Goal: Task Accomplishment & Management: Use online tool/utility

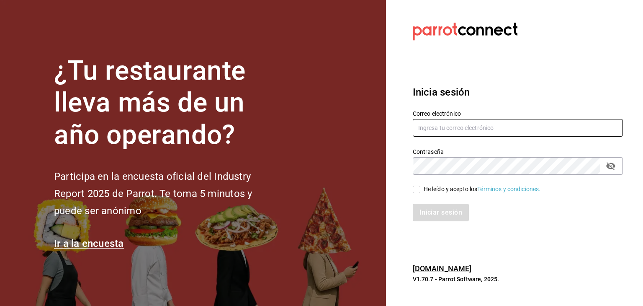
type input "vanyaaysha97@gmail.com"
click at [431, 191] on div "He leído y acepto los Términos y condiciones." at bounding box center [482, 189] width 117 height 9
click at [420, 191] on input "He leído y acepto los Términos y condiciones." at bounding box center [417, 190] width 8 height 8
checkbox input "true"
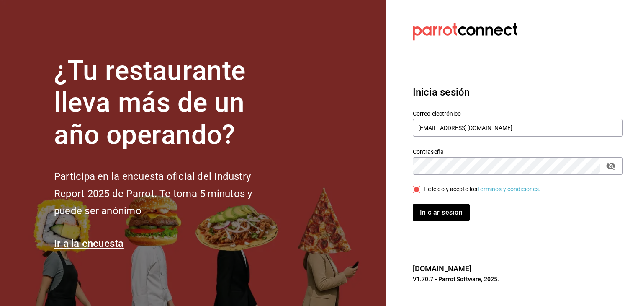
click at [441, 210] on button "Iniciar sesión" at bounding box center [441, 213] width 57 height 18
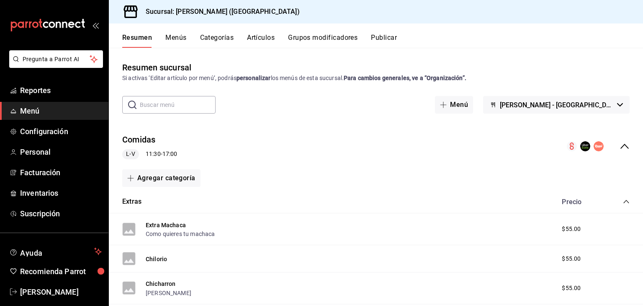
click at [269, 44] on button "Artículos" at bounding box center [261, 41] width 28 height 14
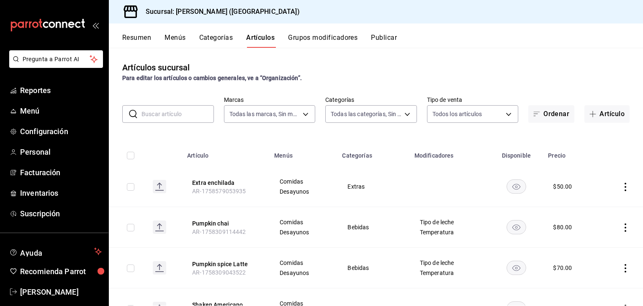
type input "8032933b-081f-47fe-9b6e-ba3dc78a21f4"
type input "4d6f0275-a8e1-4c8a-ba58-20bffb9dedeb,6d0ca4bc-c96f-453a-9a30-f489c557b573,9d793…"
click at [598, 119] on button "Artículo" at bounding box center [607, 114] width 45 height 18
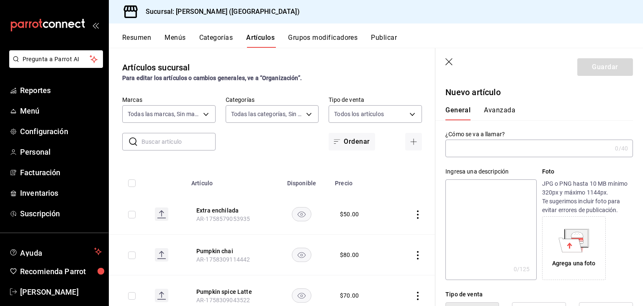
type input "AR-1758731022108"
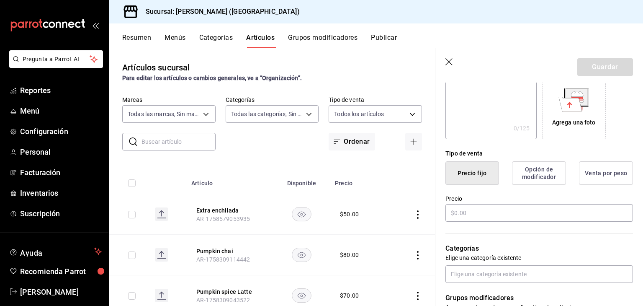
scroll to position [168, 0]
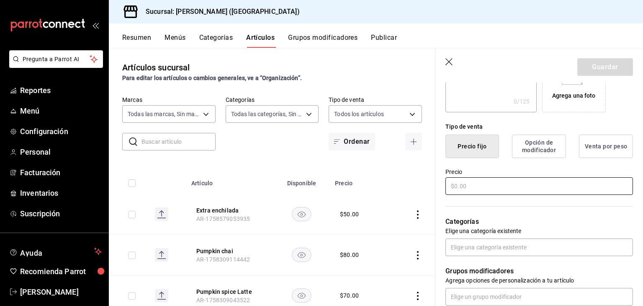
type input "Licuado de fresa"
click at [472, 188] on input "text" at bounding box center [540, 186] width 188 height 18
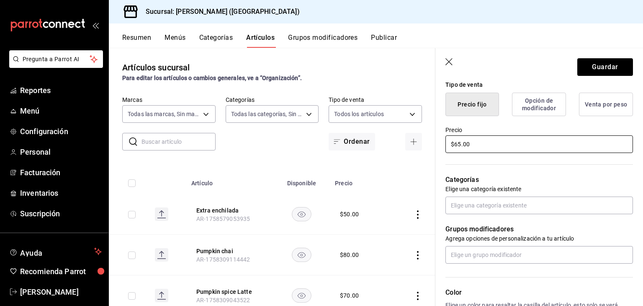
scroll to position [251, 0]
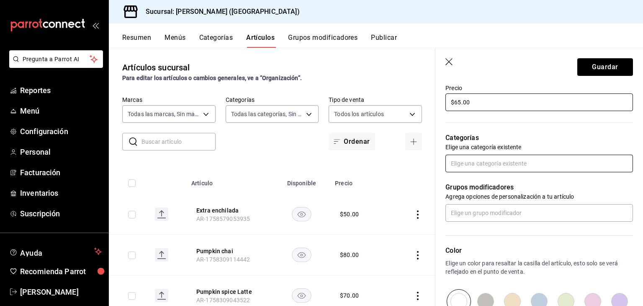
type input "$65.00"
click at [516, 162] on input "text" at bounding box center [540, 164] width 188 height 18
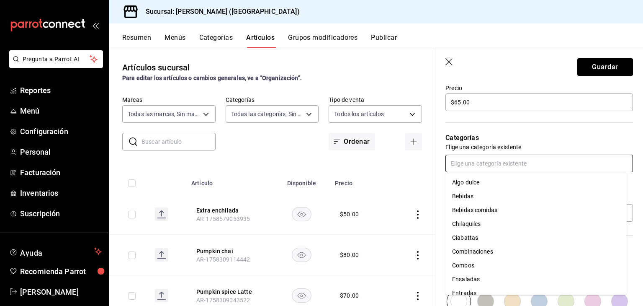
click at [507, 194] on li "Bebidas" at bounding box center [536, 196] width 181 height 14
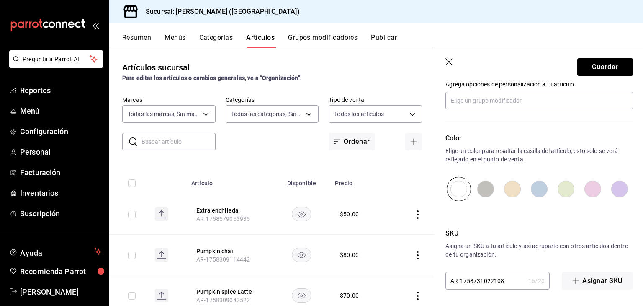
scroll to position [349, 0]
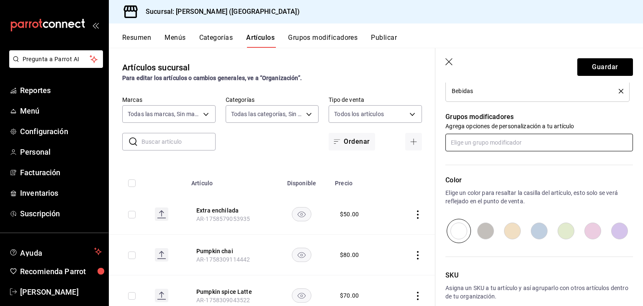
click at [503, 150] on body "Pregunta a Parrot AI Reportes Menú Configuración Personal Facturación Inventari…" at bounding box center [321, 153] width 643 height 306
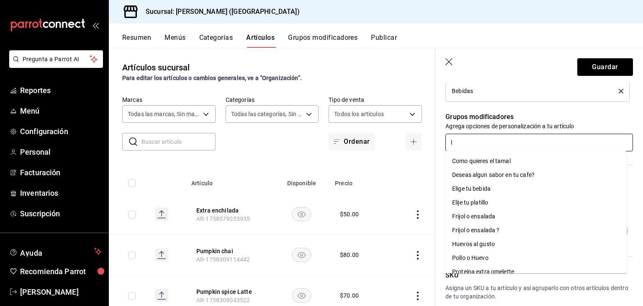
type input "le"
click at [502, 241] on li "Tipo de leche" at bounding box center [536, 244] width 181 height 14
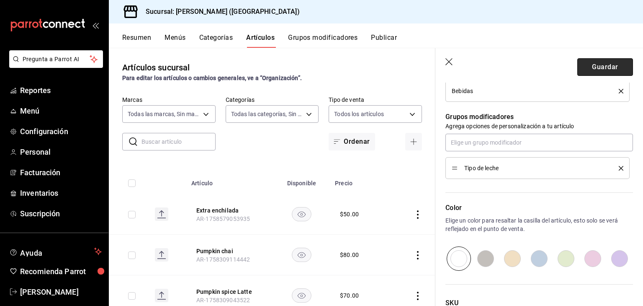
click at [593, 69] on button "Guardar" at bounding box center [606, 67] width 56 height 18
